Goal: Information Seeking & Learning: Learn about a topic

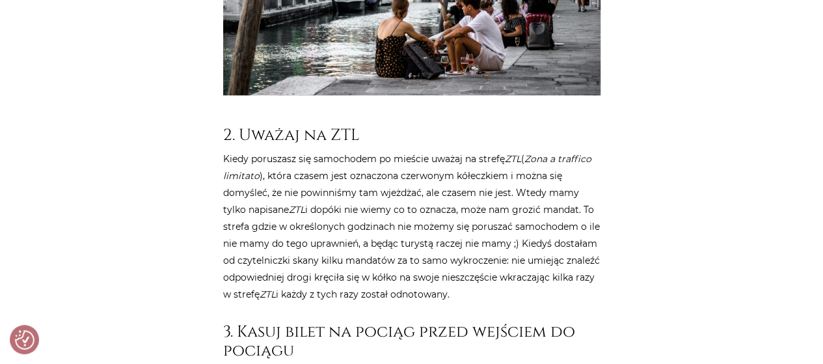
scroll to position [1171, 0]
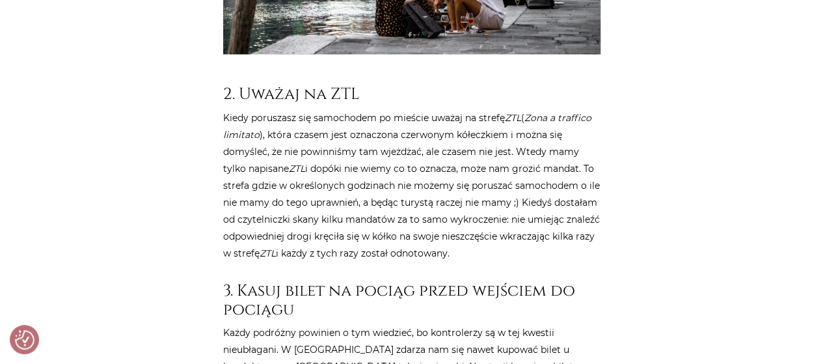
drag, startPoint x: 312, startPoint y: 100, endPoint x: 485, endPoint y: 234, distance: 219.3
click at [485, 234] on p "Kiedy poruszasz się samochodem po mieście uważaj na strefę ZTL ( Zona a traffic…" at bounding box center [411, 185] width 377 height 152
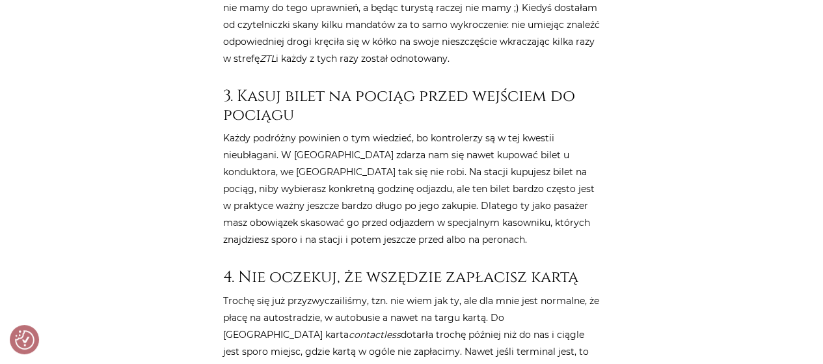
scroll to position [1366, 0]
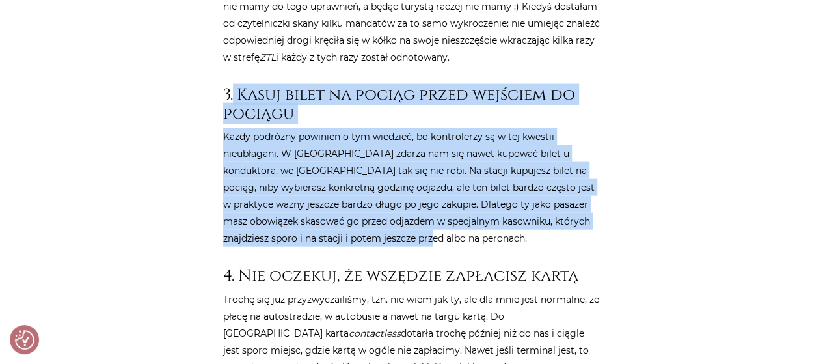
drag, startPoint x: 235, startPoint y: 75, endPoint x: 465, endPoint y: 224, distance: 274.1
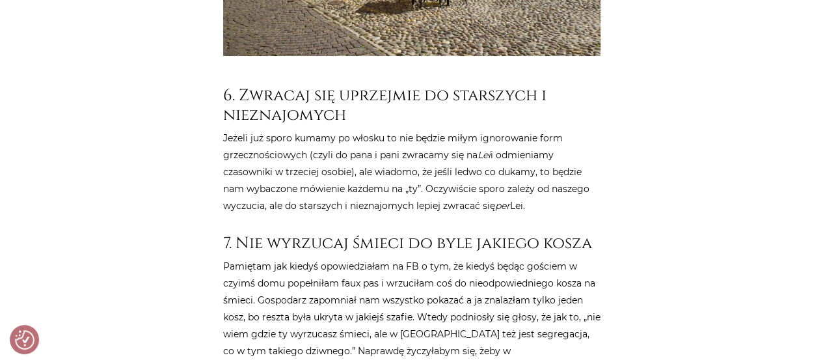
scroll to position [2472, 0]
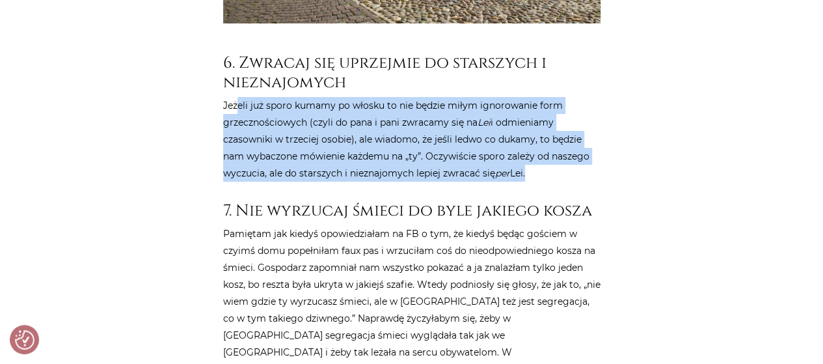
drag, startPoint x: 239, startPoint y: 87, endPoint x: 527, endPoint y: 155, distance: 295.6
click at [527, 155] on p "Jeżeli już sporo kumamy po włosku to nie będzie miłym ignorowanie form grzeczno…" at bounding box center [411, 139] width 377 height 85
click at [262, 110] on p "Jeżeli już sporo kumamy po włosku to nie będzie miłym ignorowanie form grzeczno…" at bounding box center [411, 139] width 377 height 85
click at [258, 111] on p "Jeżeli już sporo kumamy po włosku to nie będzie miłym ignorowanie form grzeczno…" at bounding box center [411, 139] width 377 height 85
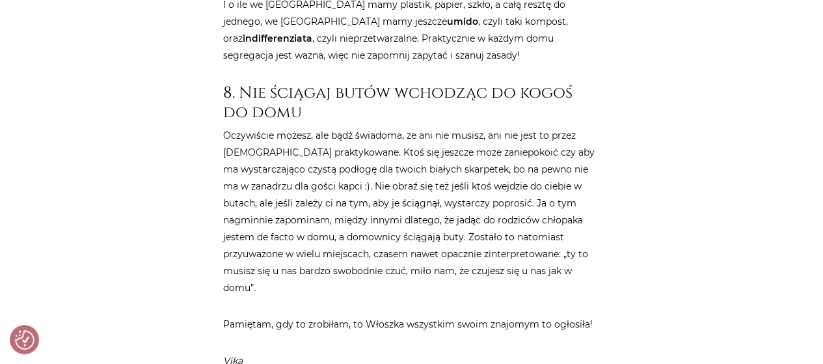
scroll to position [2928, 0]
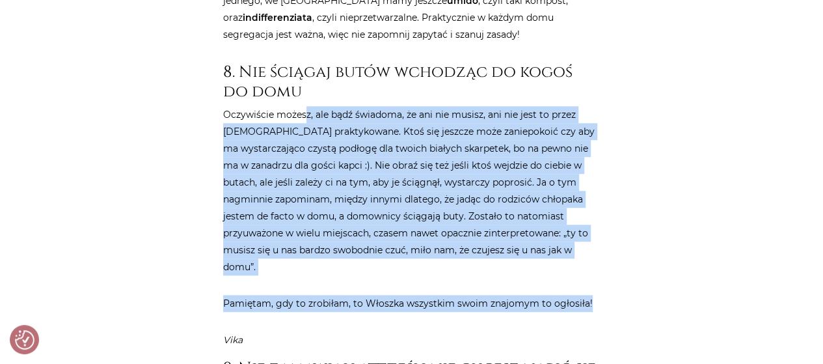
drag, startPoint x: 332, startPoint y: 87, endPoint x: 581, endPoint y: 235, distance: 290.0
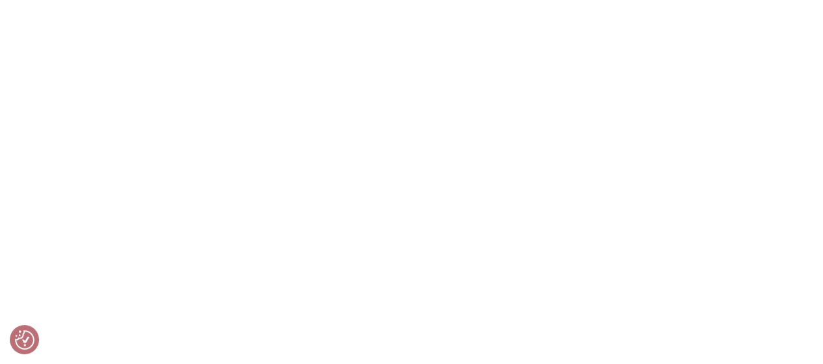
scroll to position [8068, 0]
